Goal: Register for event/course

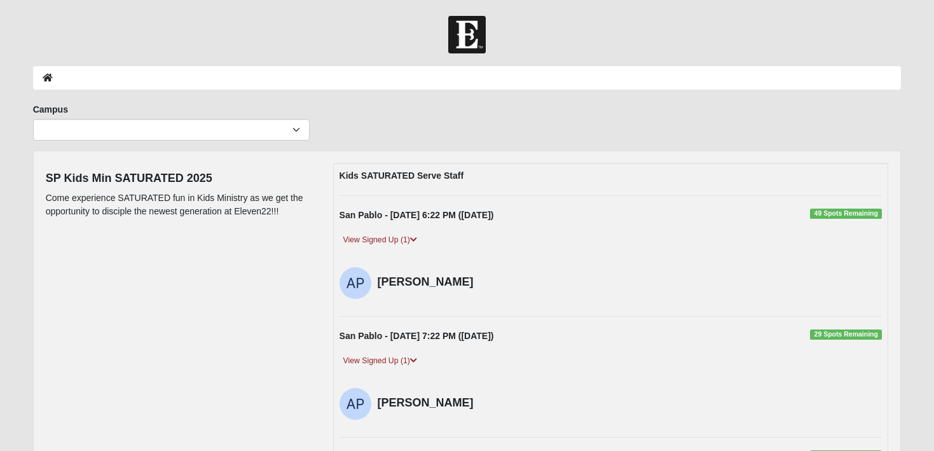
scroll to position [512, 0]
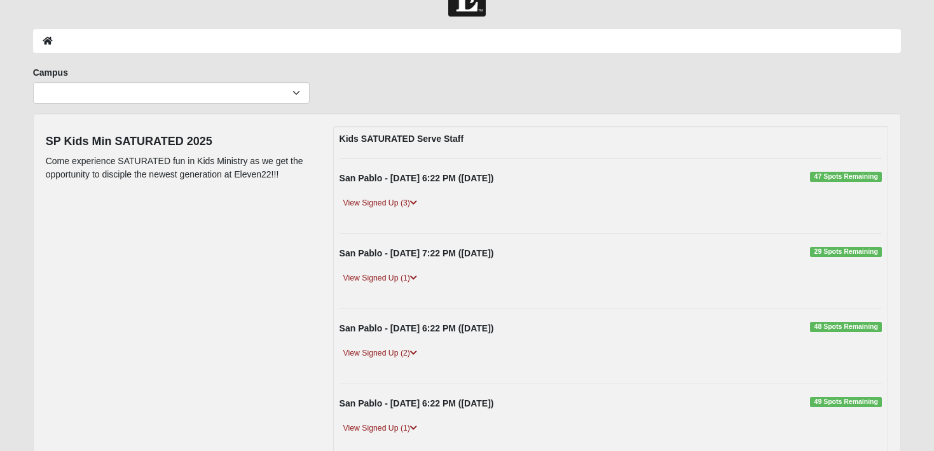
scroll to position [34, 0]
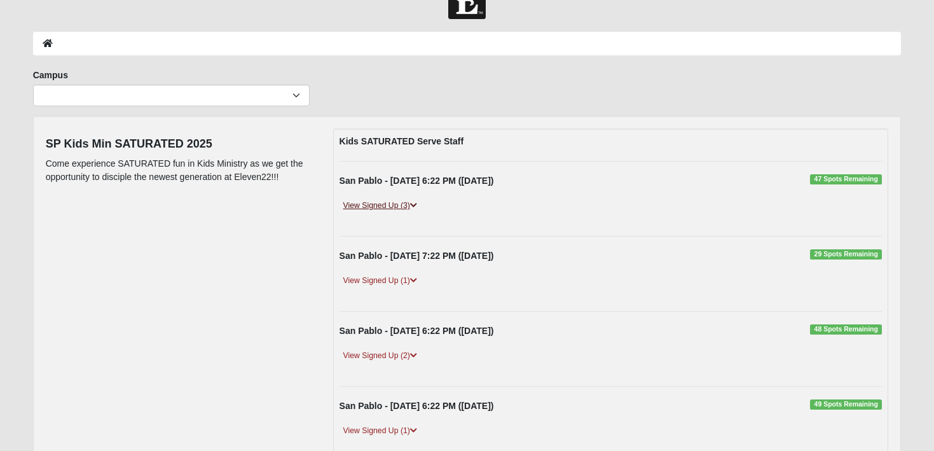
click at [415, 205] on icon at bounding box center [413, 206] width 7 height 8
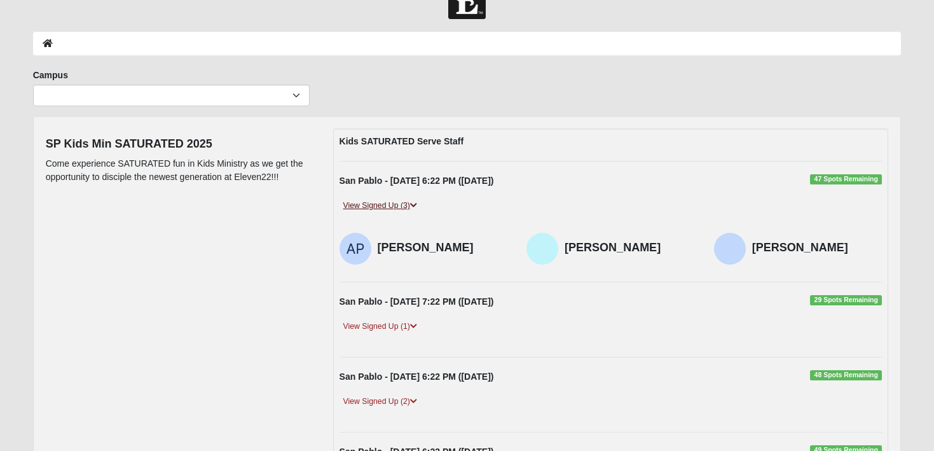
click at [415, 205] on icon at bounding box center [413, 206] width 7 height 8
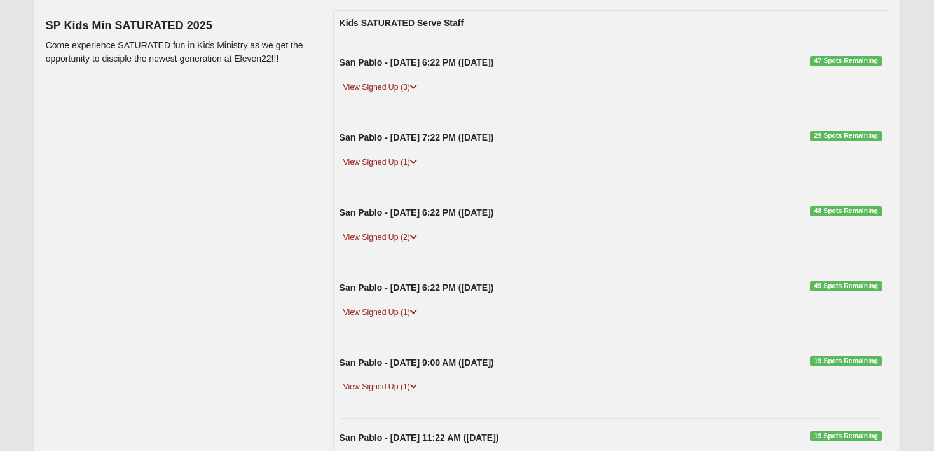
scroll to position [0, 0]
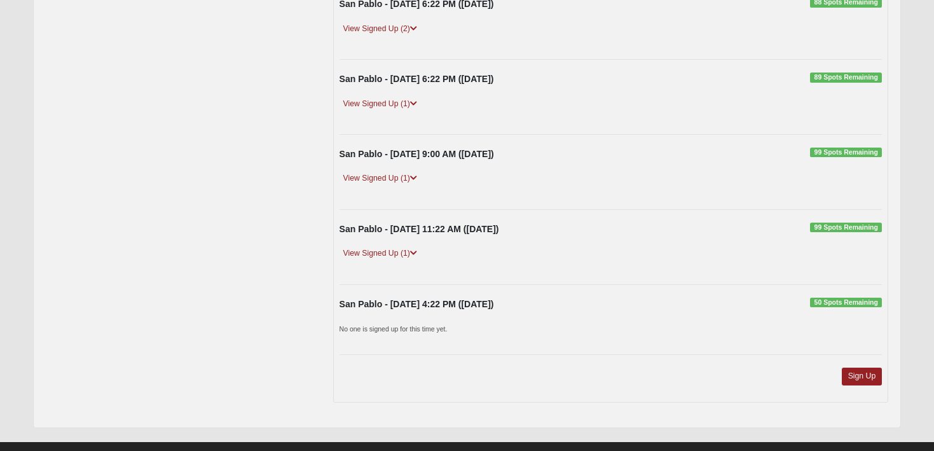
scroll to position [384, 0]
